Goal: Navigation & Orientation: Find specific page/section

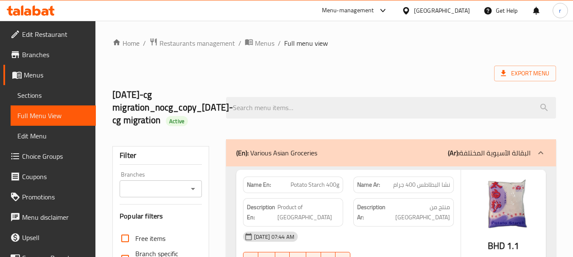
click at [409, 8] on icon at bounding box center [406, 10] width 6 height 7
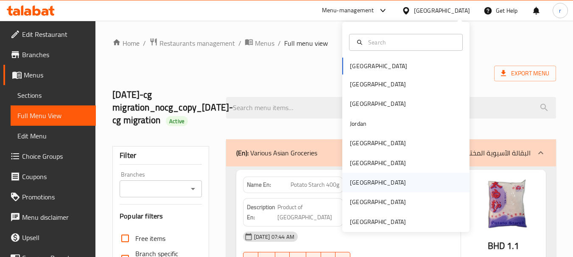
click at [350, 179] on div "[GEOGRAPHIC_DATA]" at bounding box center [378, 182] width 56 height 9
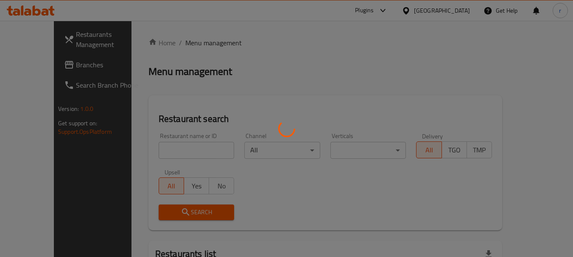
click at [354, 185] on div at bounding box center [286, 128] width 573 height 257
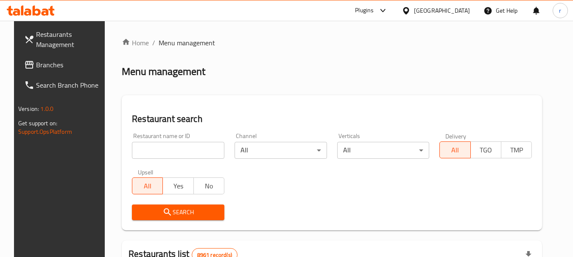
click at [42, 67] on span "Branches" at bounding box center [69, 65] width 67 height 10
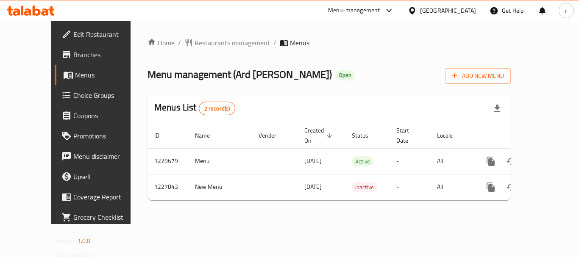
click at [195, 42] on span "Restaurants management" at bounding box center [232, 43] width 75 height 10
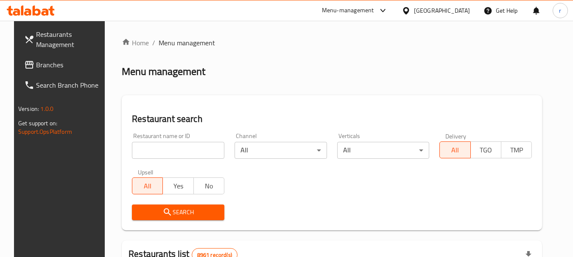
click at [135, 148] on input "search" at bounding box center [178, 150] width 92 height 17
paste input "676208"
type input "676208"
click at [166, 209] on icon "submit" at bounding box center [167, 212] width 10 height 10
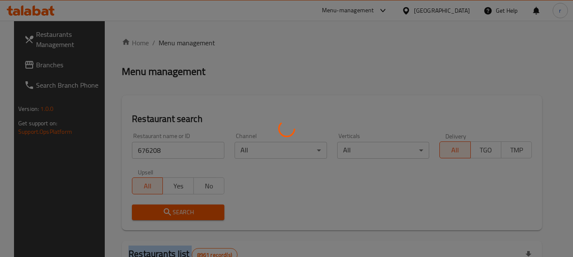
click at [166, 209] on div at bounding box center [286, 128] width 573 height 257
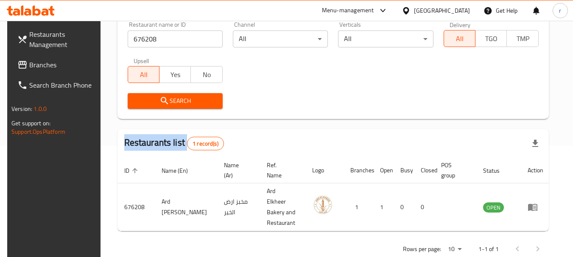
scroll to position [121, 0]
